Goal: Entertainment & Leisure: Consume media (video, audio)

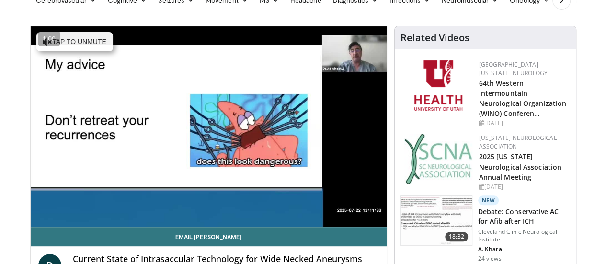
scroll to position [92, 0]
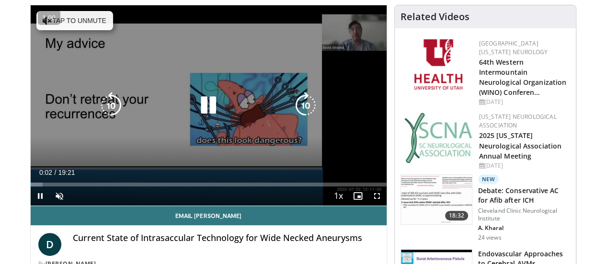
click at [57, 17] on button "Tap to unmute" at bounding box center [74, 20] width 77 height 19
click at [199, 117] on icon "Video Player" at bounding box center [208, 105] width 27 height 27
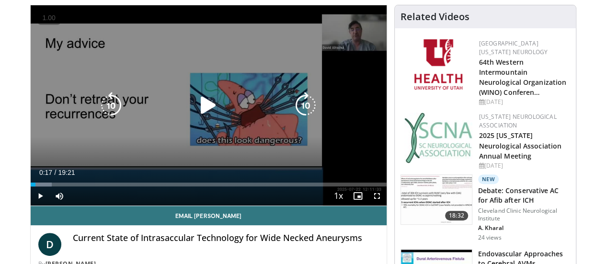
click at [206, 109] on icon "Video Player" at bounding box center [208, 105] width 27 height 27
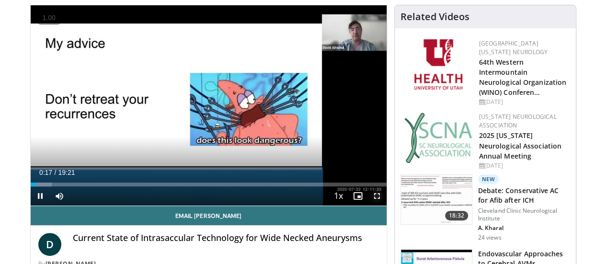
click at [386, 205] on span "Video Player" at bounding box center [376, 195] width 19 height 19
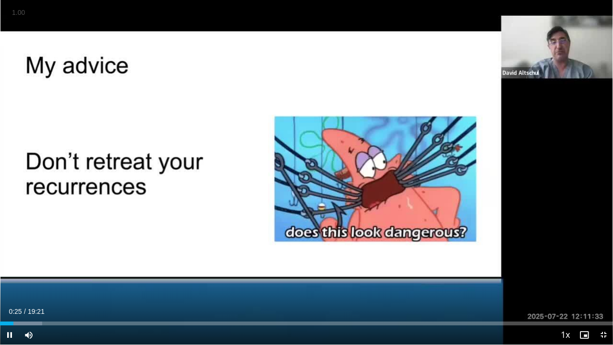
click at [0, 0] on button "+" at bounding box center [0, 0] width 0 height 0
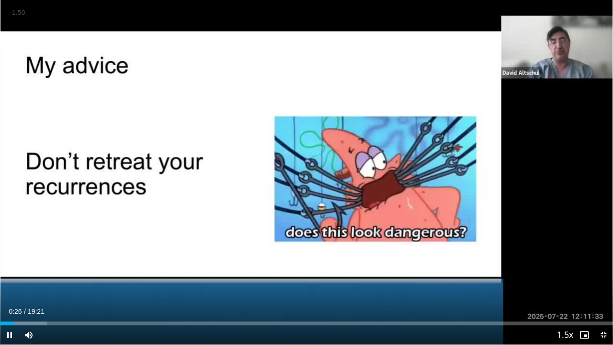
click at [0, 0] on button "+" at bounding box center [0, 0] width 0 height 0
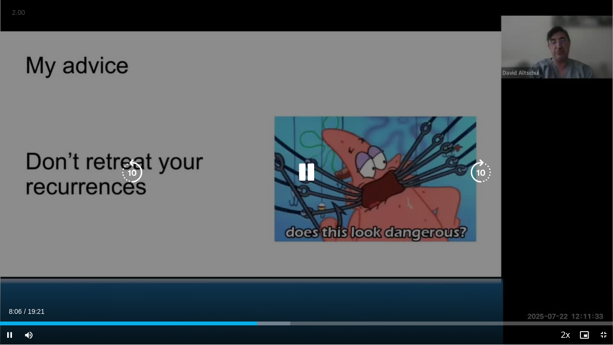
click at [309, 175] on icon "Video Player" at bounding box center [306, 172] width 27 height 27
click at [305, 169] on icon "Video Player" at bounding box center [306, 172] width 27 height 27
click at [314, 168] on icon "Video Player" at bounding box center [306, 172] width 27 height 27
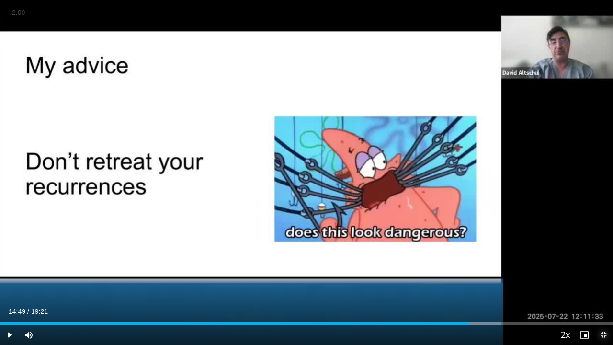
click at [602, 263] on span "Video Player" at bounding box center [603, 334] width 19 height 19
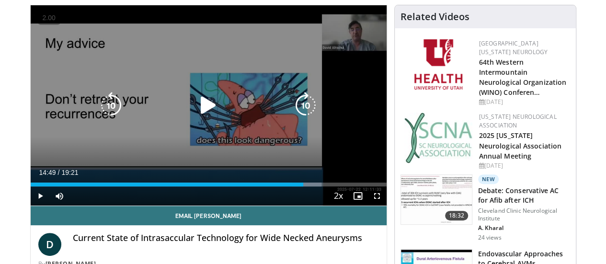
click at [195, 113] on icon "Video Player" at bounding box center [208, 105] width 27 height 27
drag, startPoint x: 386, startPoint y: 219, endPoint x: 386, endPoint y: 277, distance: 57.9
click at [386, 205] on span "Video Player" at bounding box center [376, 195] width 19 height 19
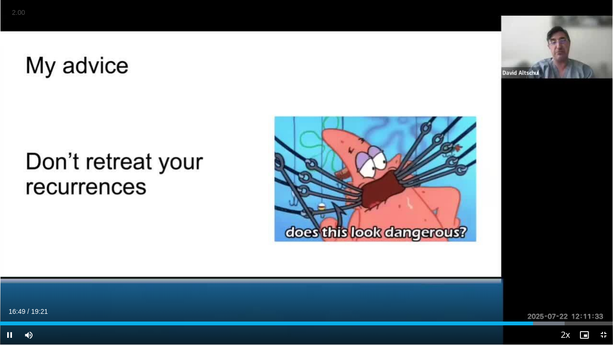
click at [0, 0] on button "+" at bounding box center [0, 0] width 0 height 0
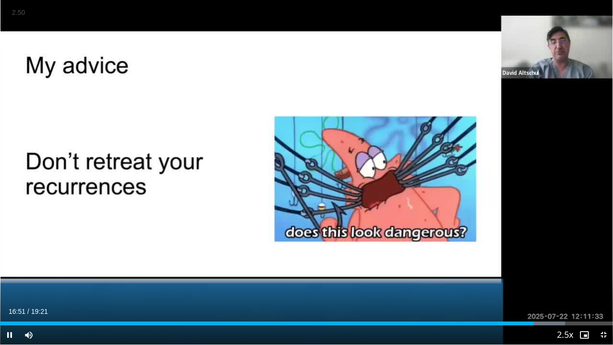
click at [0, 0] on button "+" at bounding box center [0, 0] width 0 height 0
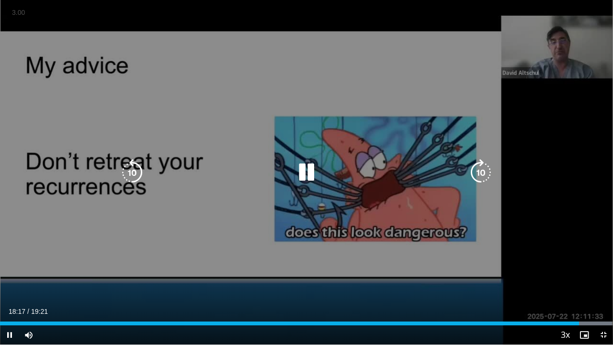
click at [294, 167] on icon "Video Player" at bounding box center [306, 172] width 27 height 27
click at [309, 169] on icon "Video Player" at bounding box center [306, 172] width 27 height 27
click at [603, 263] on span "Video Player" at bounding box center [603, 334] width 19 height 19
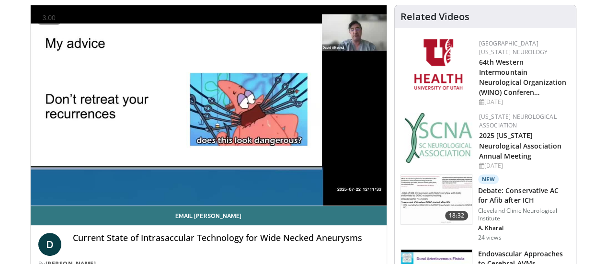
scroll to position [81, 0]
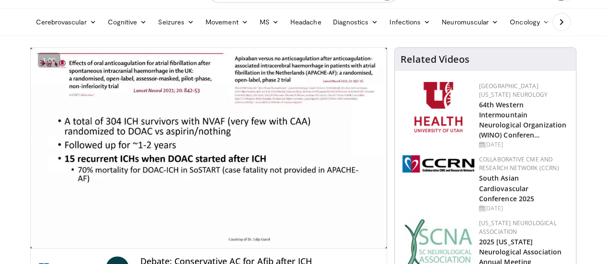
scroll to position [54, 0]
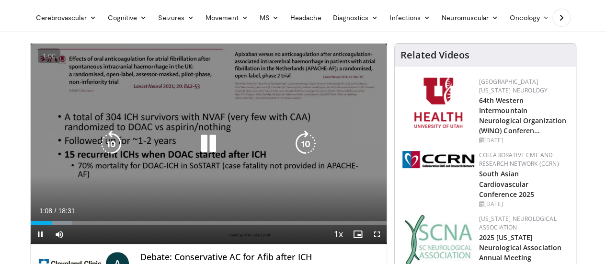
click at [198, 148] on icon "Video Player" at bounding box center [208, 143] width 27 height 27
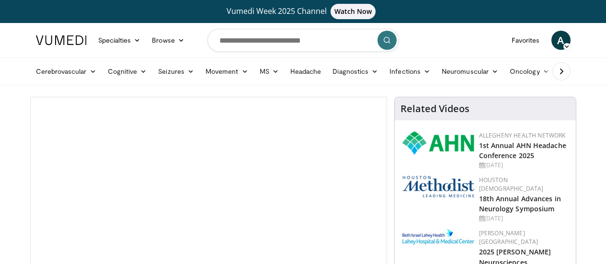
scroll to position [328, 0]
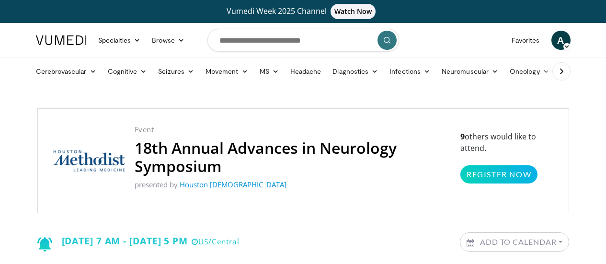
scroll to position [80, 0]
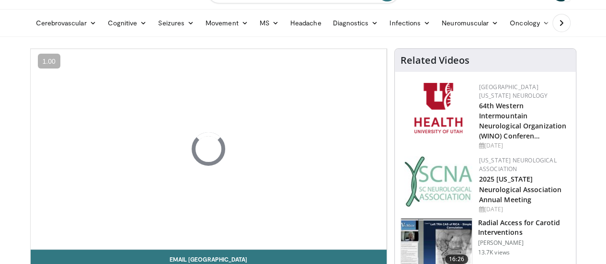
scroll to position [54, 0]
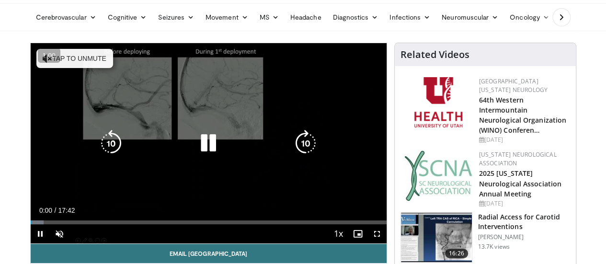
click at [206, 147] on icon "Video Player" at bounding box center [208, 143] width 27 height 27
